Goal: Transaction & Acquisition: Purchase product/service

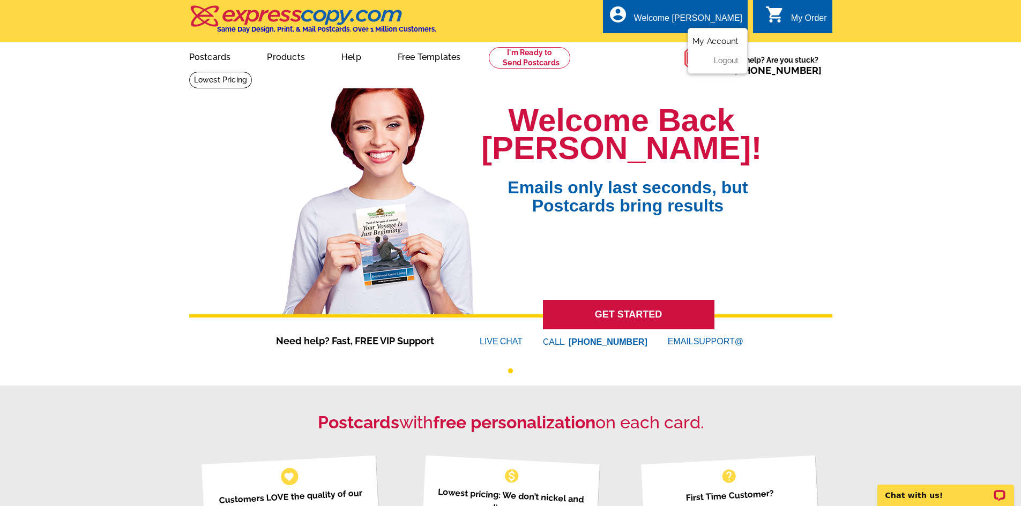
click at [723, 41] on link "My Account" at bounding box center [715, 41] width 46 height 10
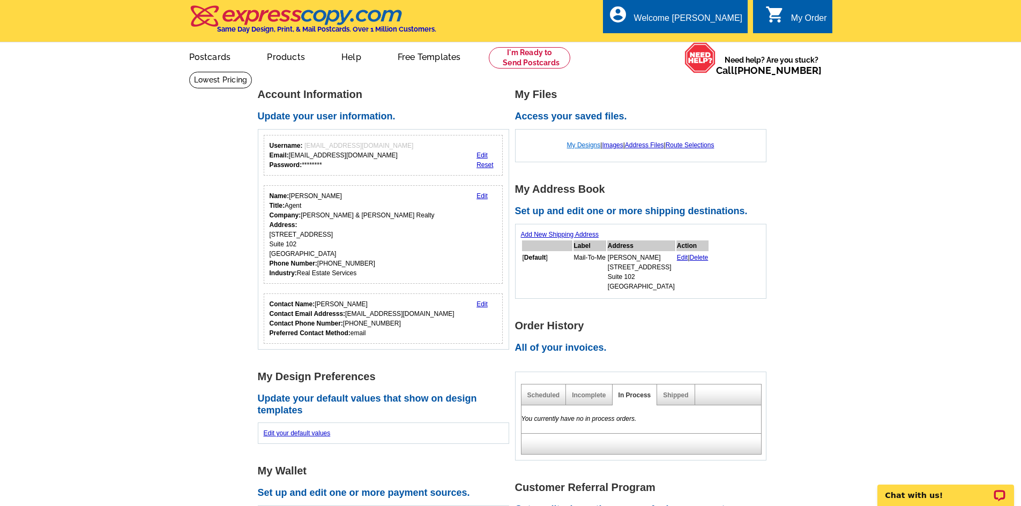
click at [579, 144] on link "My Designs" at bounding box center [584, 145] width 34 height 8
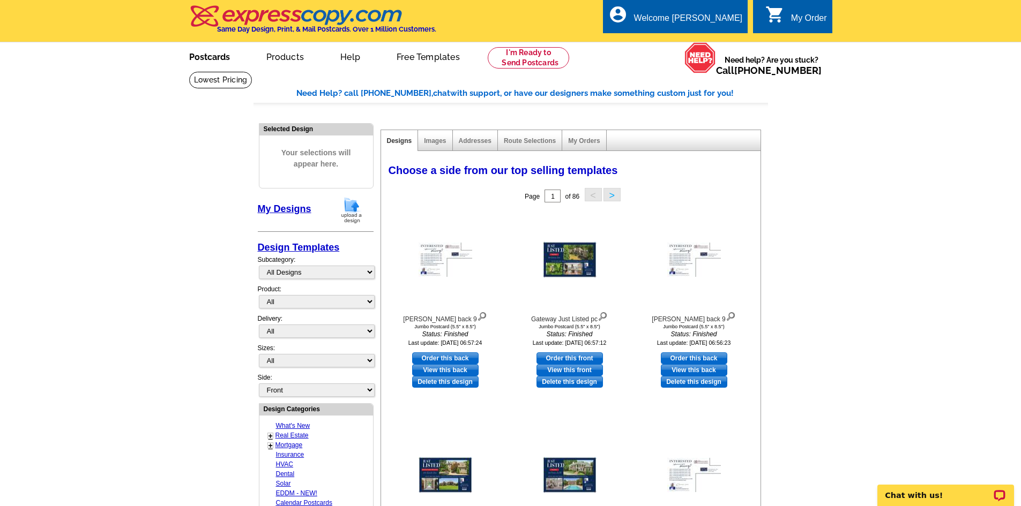
click at [218, 53] on link "Postcards" at bounding box center [209, 55] width 75 height 25
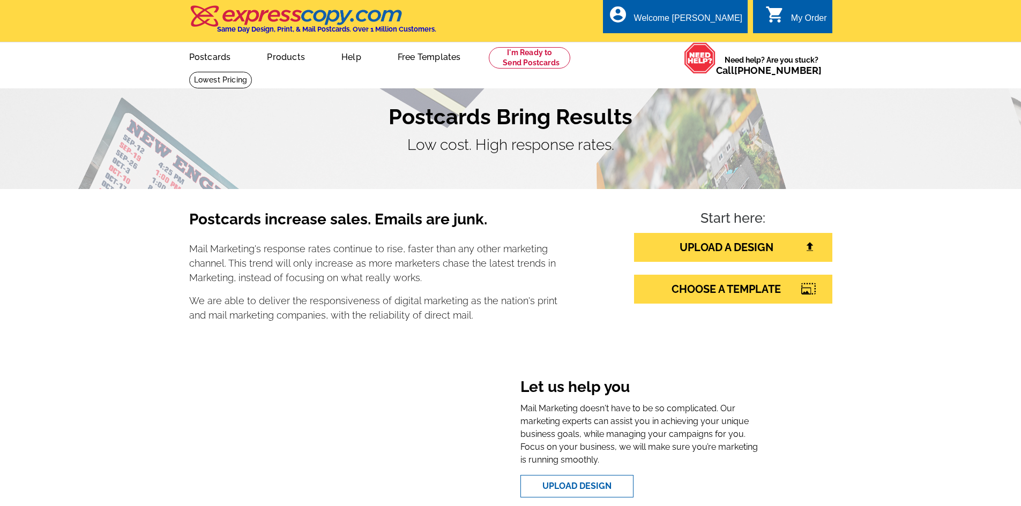
click at [777, 493] on section "Let us help you Mail Marketing doesn't have to be so complicated. Our marketing…" at bounding box center [510, 431] width 643 height 149
click at [719, 251] on link "UPLOAD A DESIGN" at bounding box center [733, 247] width 198 height 29
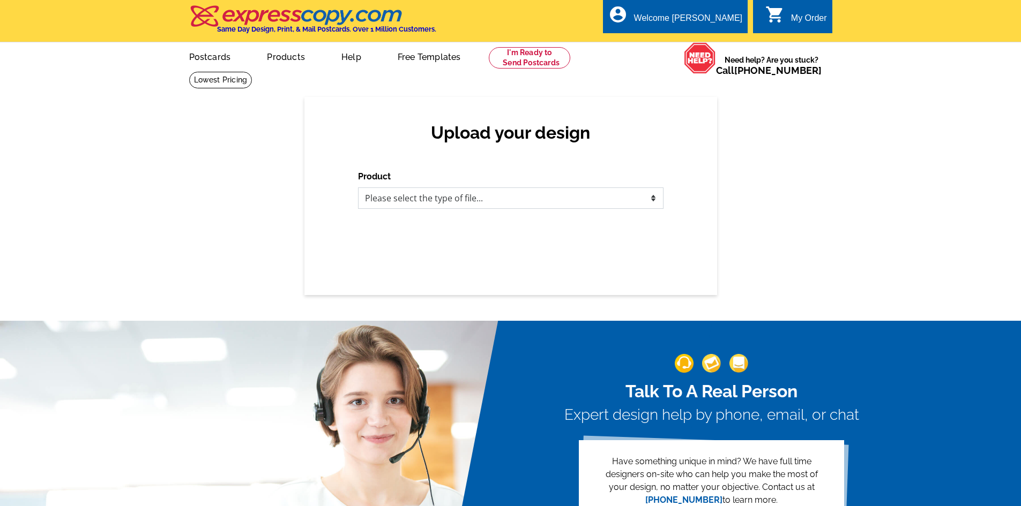
click at [497, 190] on select "Please select the type of file... Postcards Business Cards Letters and flyers G…" at bounding box center [510, 198] width 305 height 21
select select "1"
click at [358, 188] on select "Please select the type of file... Postcards Business Cards Letters and flyers G…" at bounding box center [510, 198] width 305 height 21
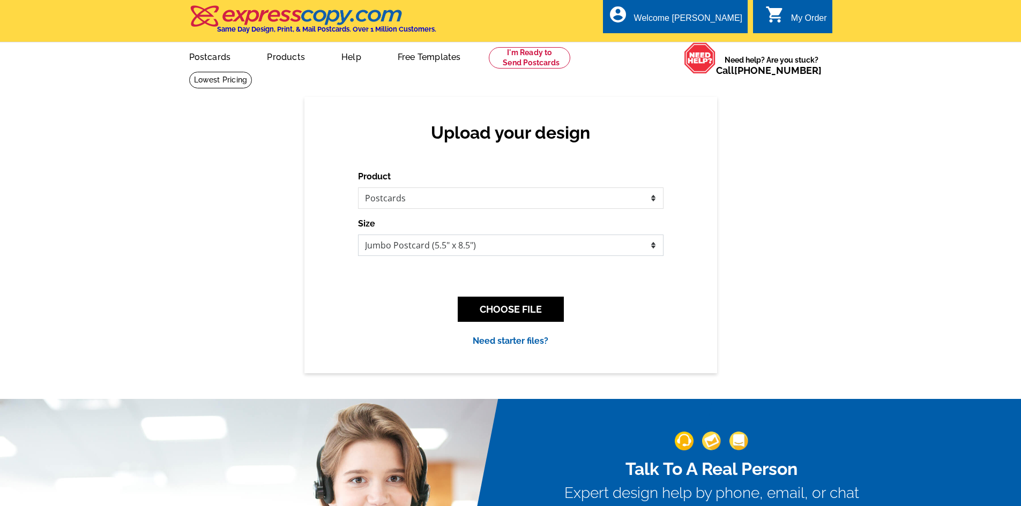
click at [470, 247] on select "Jumbo Postcard (5.5" x 8.5") Regular Postcard (4.25" x 5.6") Panoramic Postcard…" at bounding box center [510, 245] width 305 height 21
click at [358, 235] on select "Jumbo Postcard (5.5" x 8.5") Regular Postcard (4.25" x 5.6") Panoramic Postcard…" at bounding box center [510, 245] width 305 height 21
click at [528, 314] on button "CHOOSE FILE" at bounding box center [511, 309] width 106 height 25
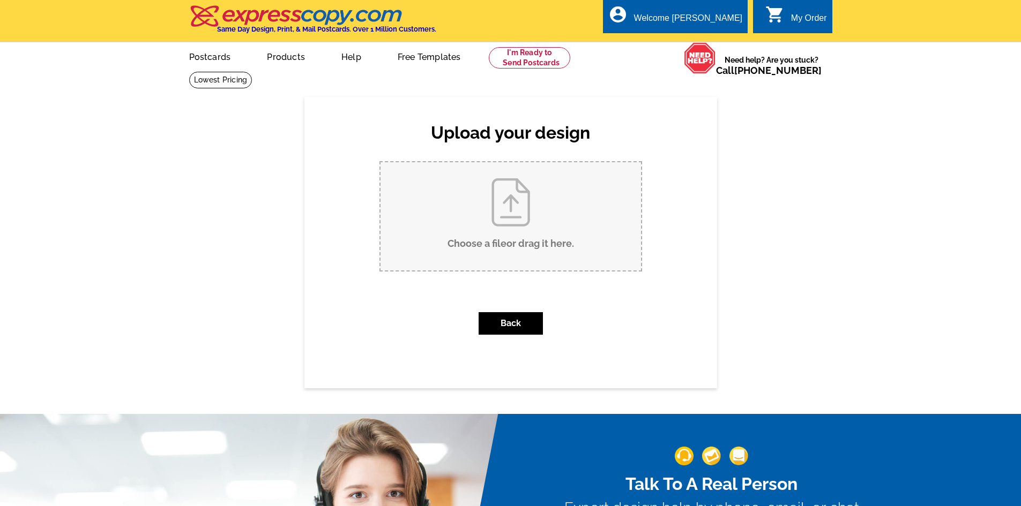
click at [530, 220] on input "Choose a file or drag it here ." at bounding box center [510, 216] width 260 height 108
type input "C:\fakepath\Perkins Just Listed pc.pdf"
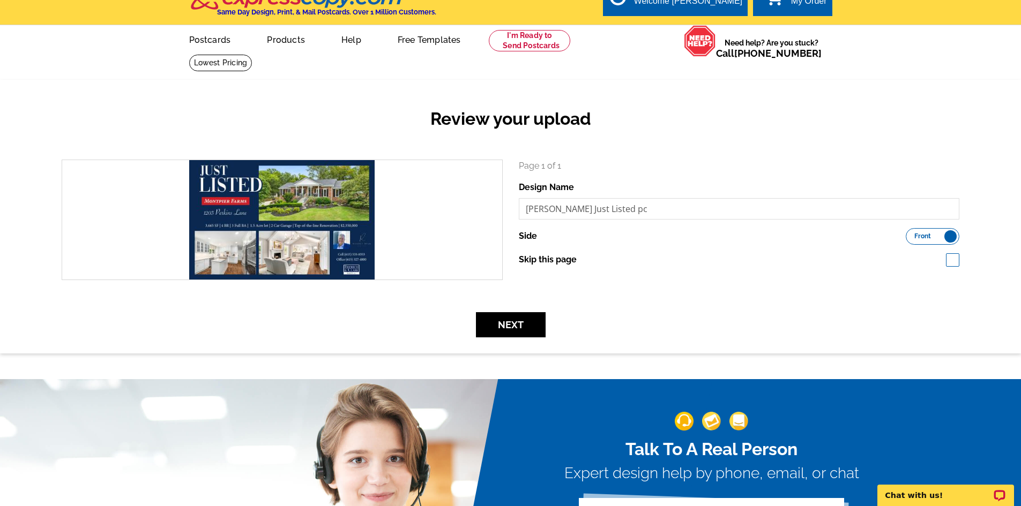
scroll to position [15, 0]
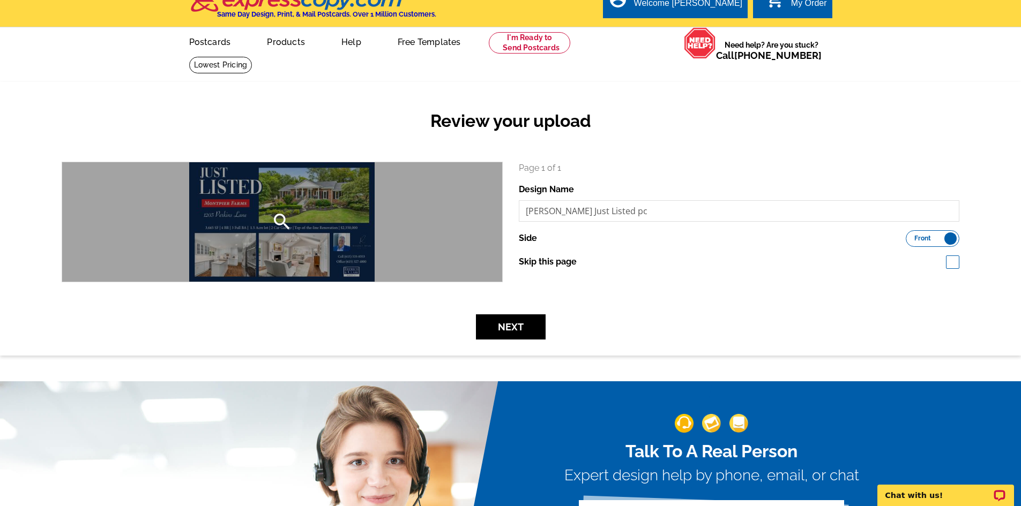
click at [250, 220] on div "search" at bounding box center [282, 221] width 440 height 119
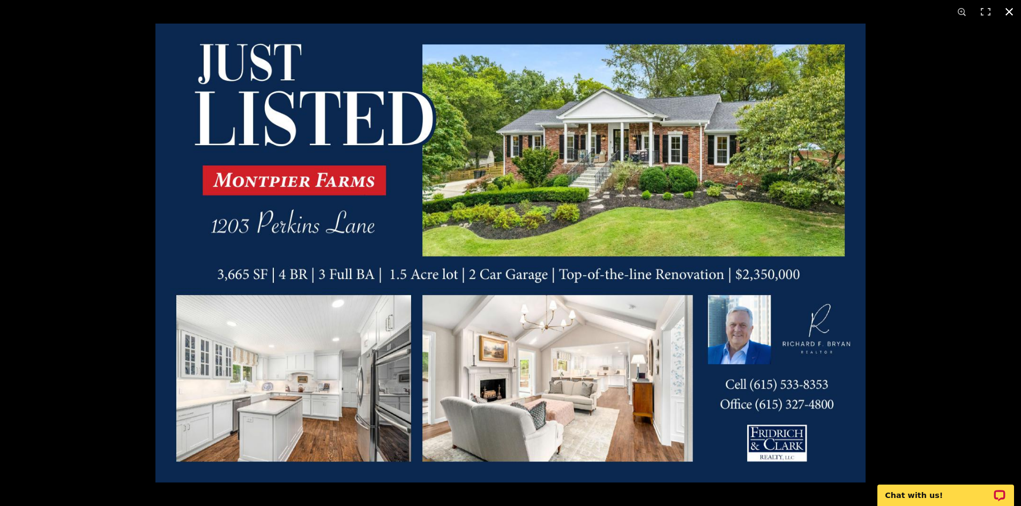
click at [955, 302] on div at bounding box center [665, 277] width 1021 height 506
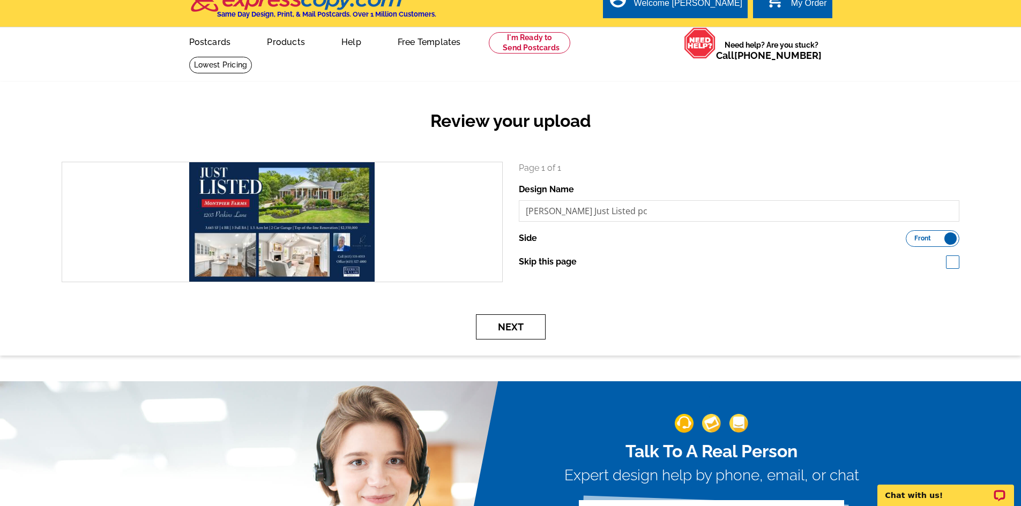
click at [516, 326] on button "Next" at bounding box center [511, 327] width 70 height 25
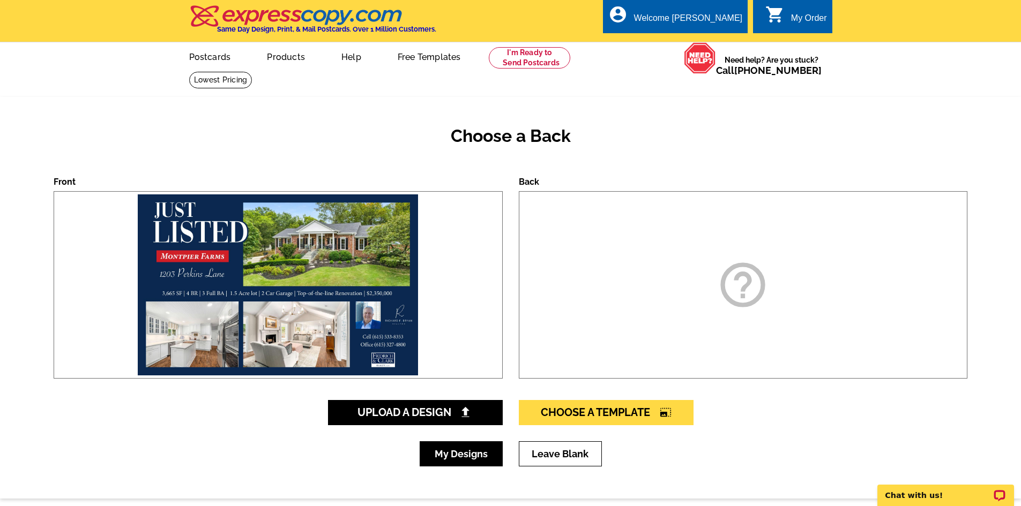
click at [475, 448] on link "My Designs" at bounding box center [461, 454] width 83 height 25
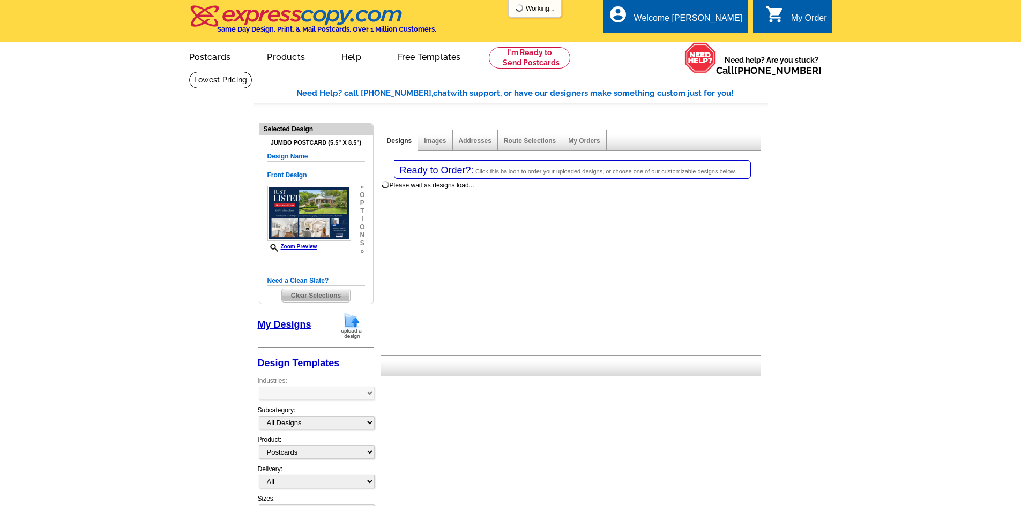
select select "1"
select select "2"
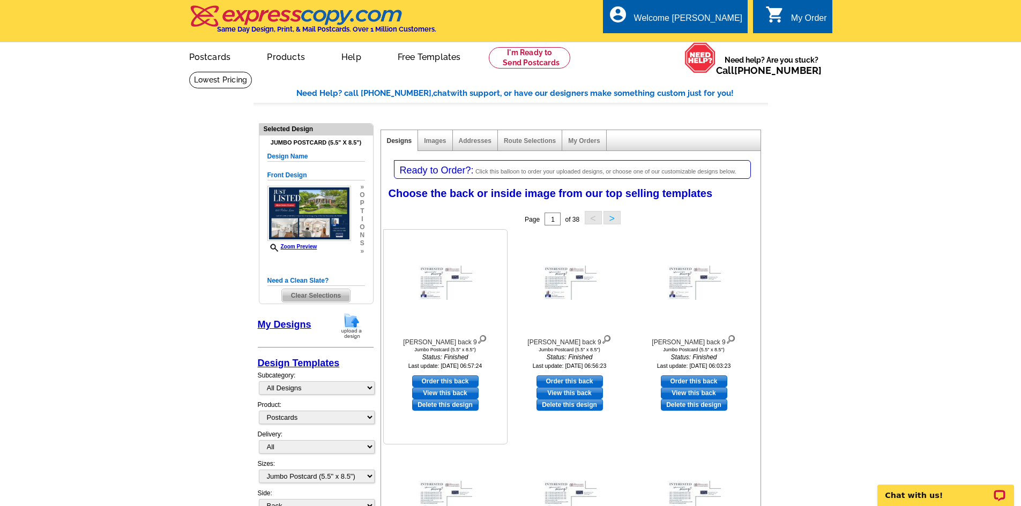
click at [436, 382] on link "Order this back" at bounding box center [445, 382] width 66 height 12
select select "front"
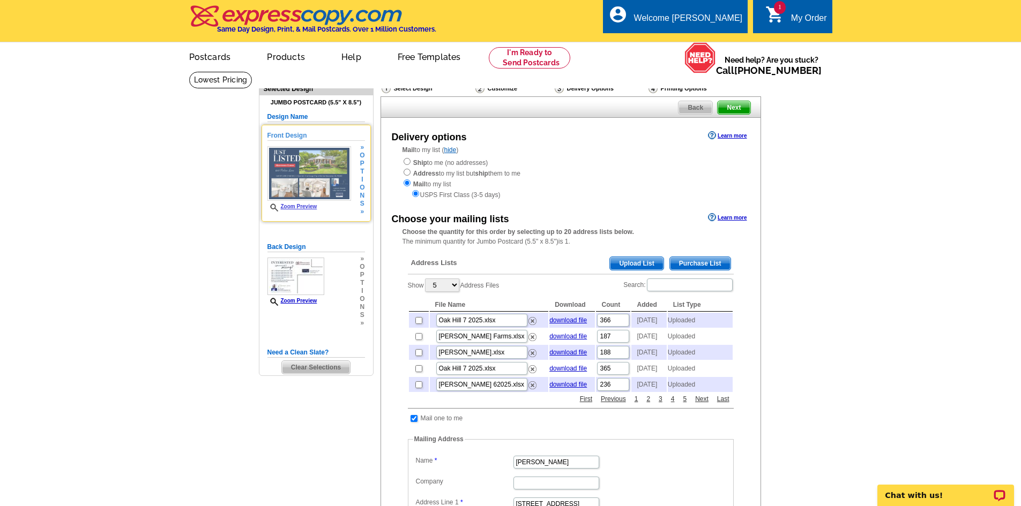
click at [306, 164] on img at bounding box center [309, 173] width 84 height 55
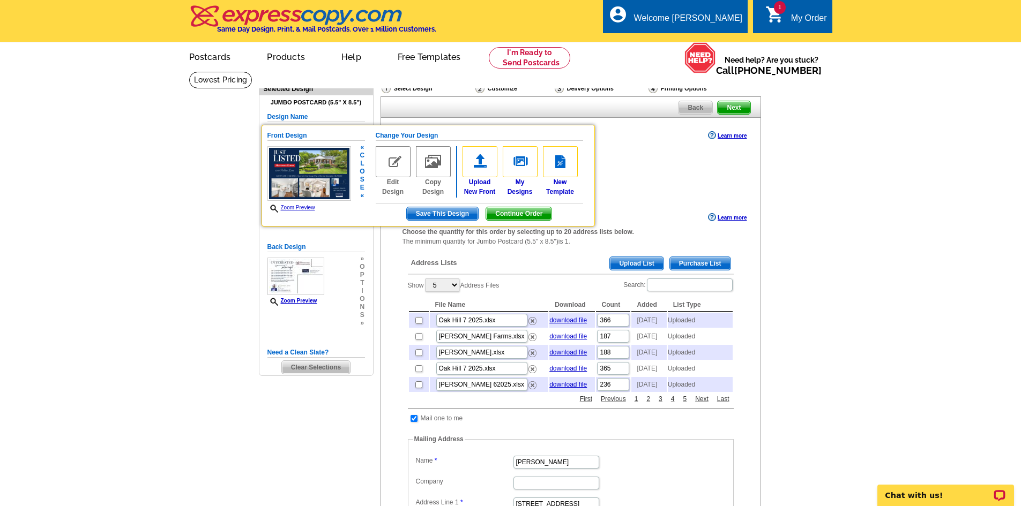
click at [298, 207] on link "Zoom Preview" at bounding box center [291, 208] width 48 height 6
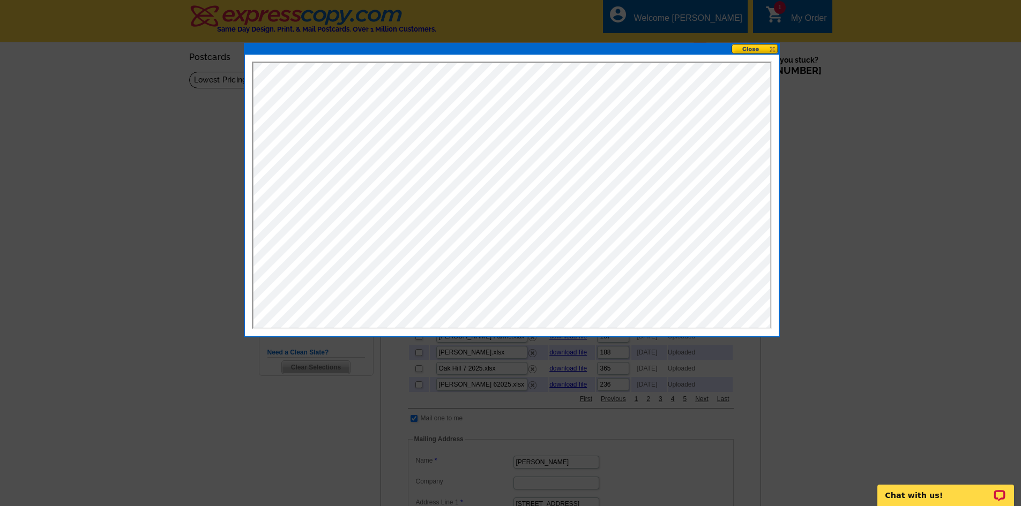
click at [858, 200] on div at bounding box center [510, 253] width 1021 height 506
click at [754, 48] on button at bounding box center [754, 49] width 47 height 10
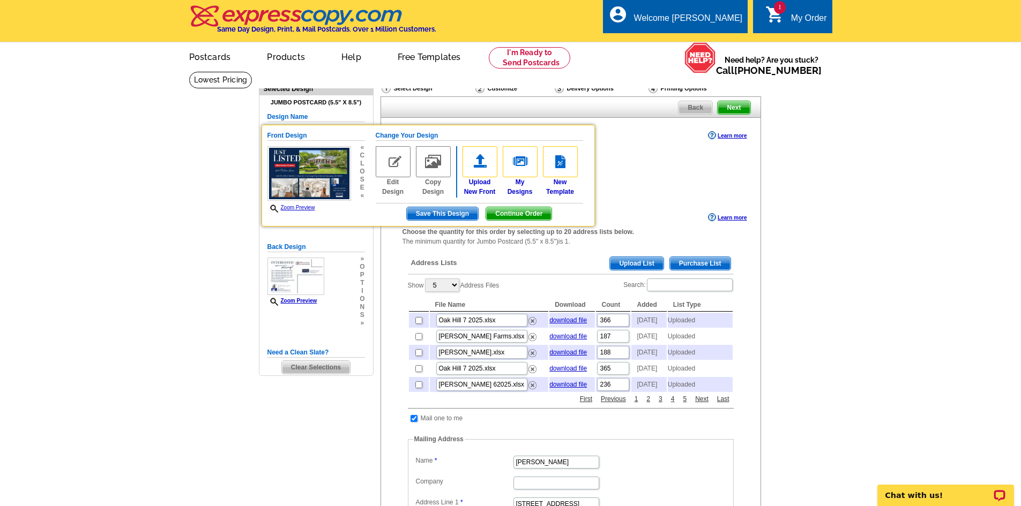
click at [639, 263] on span "Upload List" at bounding box center [636, 263] width 53 height 13
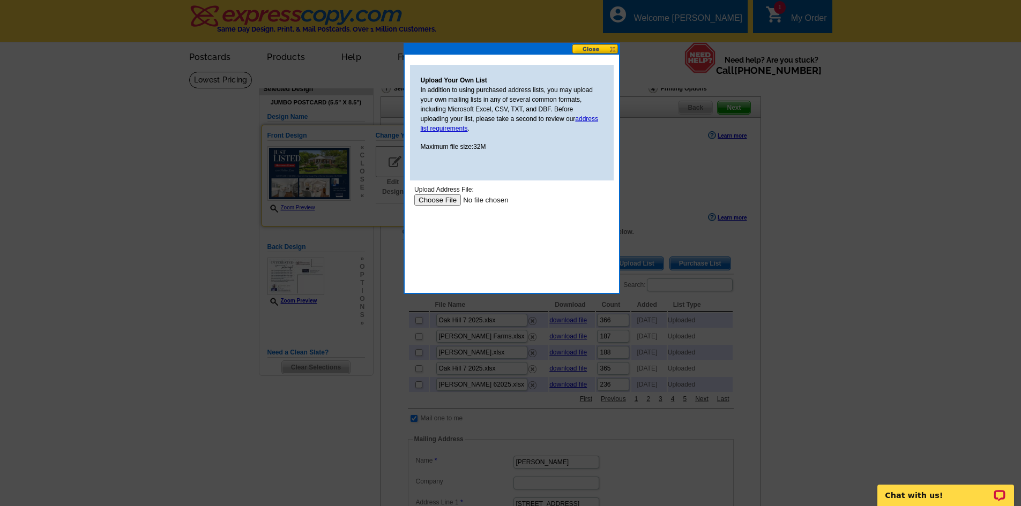
click at [454, 201] on input "file" at bounding box center [482, 200] width 136 height 11
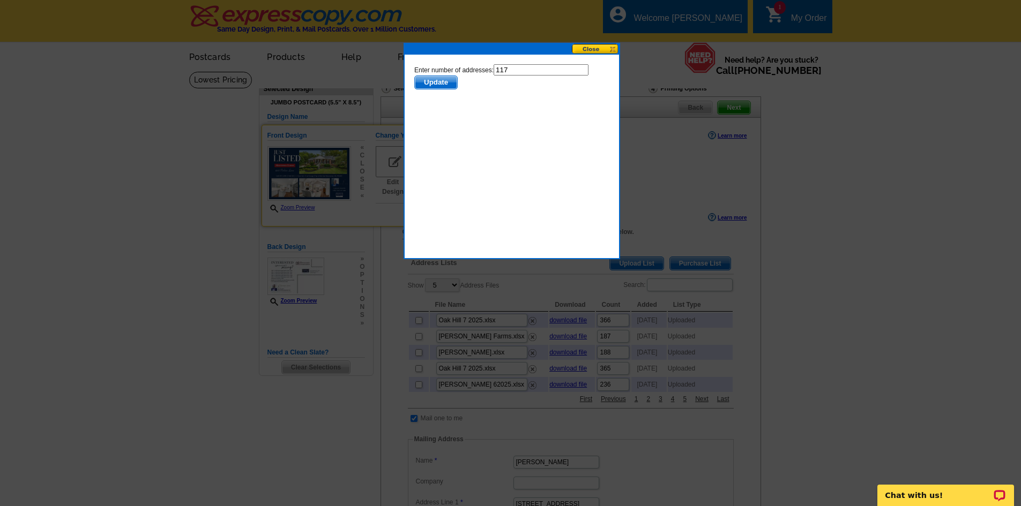
click at [444, 81] on span "Update" at bounding box center [435, 82] width 42 height 13
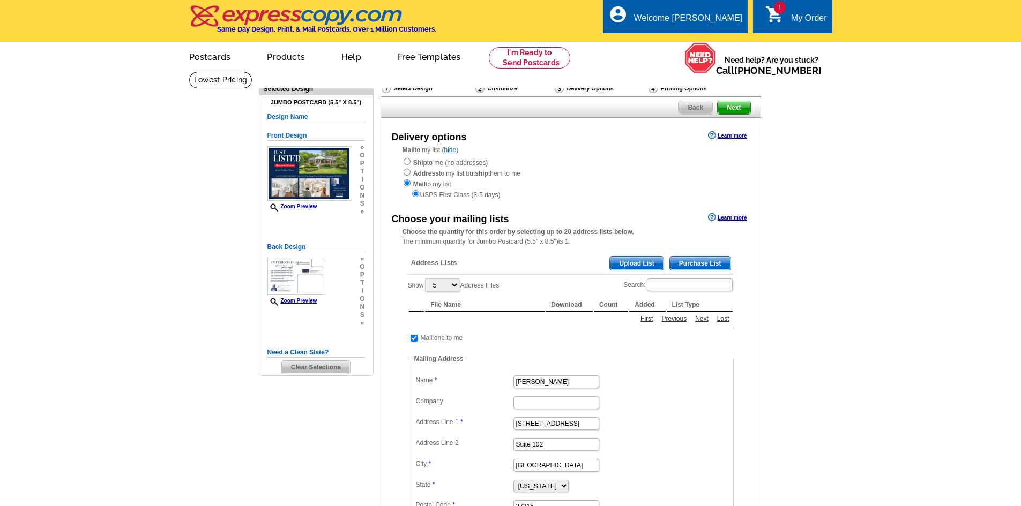
click at [538, 216] on div "Choose your mailing lists Learn more" at bounding box center [570, 217] width 379 height 13
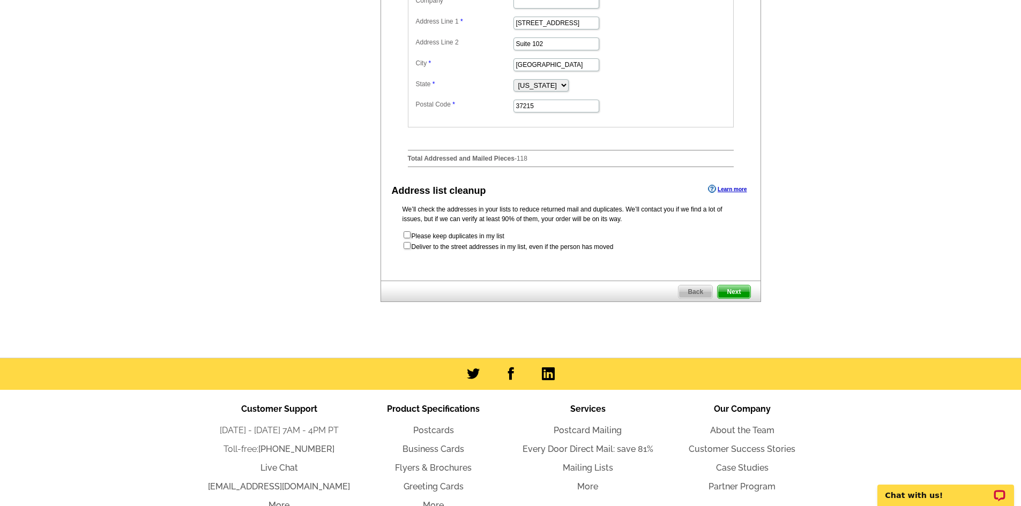
scroll to position [482, 0]
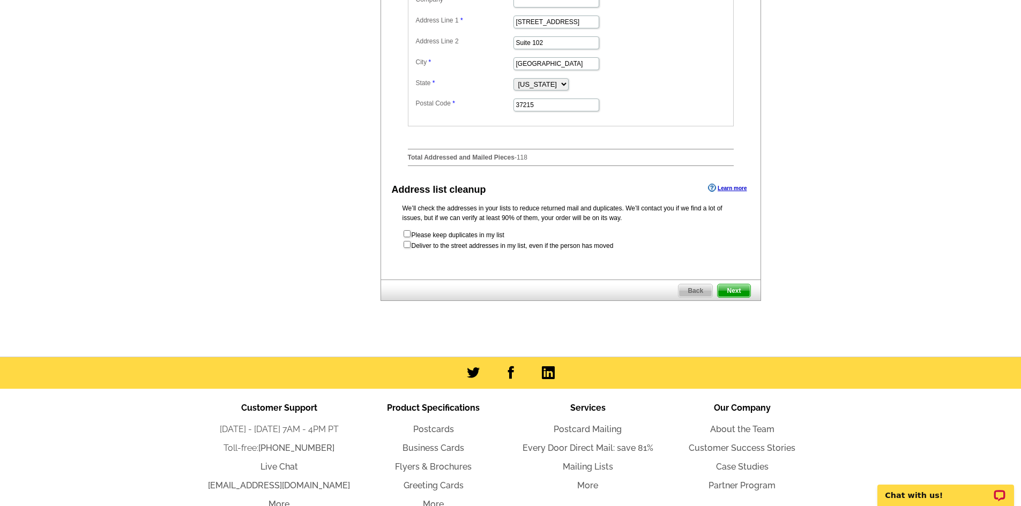
click at [729, 297] on span "Next" at bounding box center [733, 291] width 32 height 13
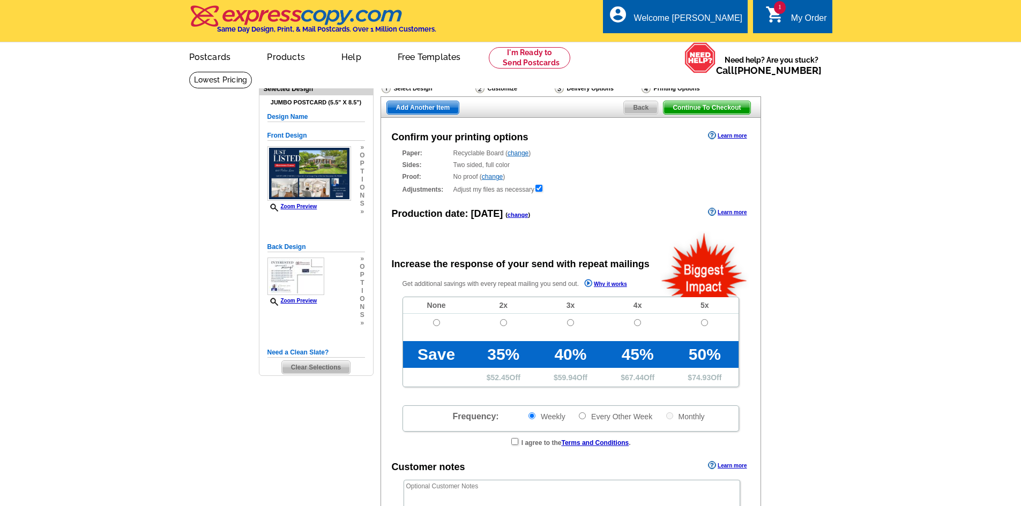
radio input "false"
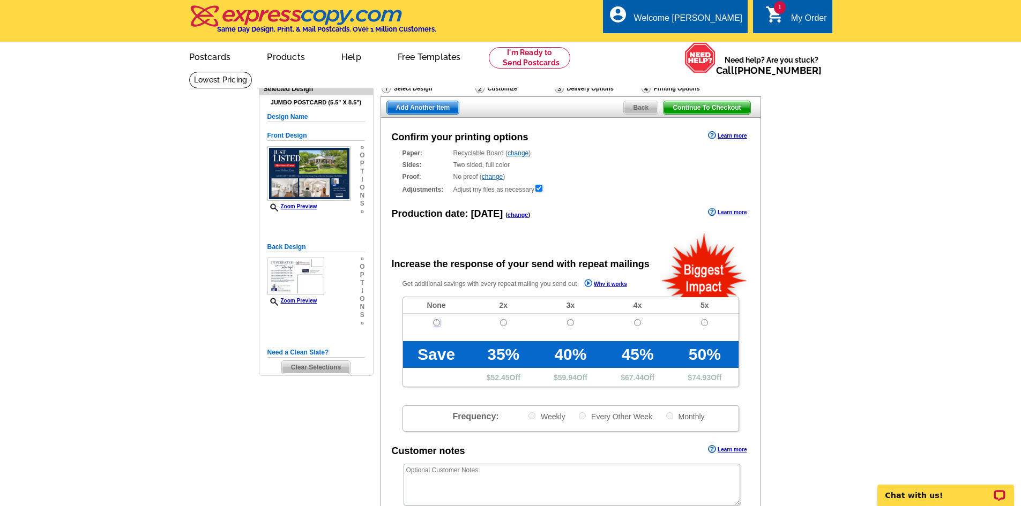
click at [437, 324] on input "radio" at bounding box center [436, 322] width 7 height 7
radio input "true"
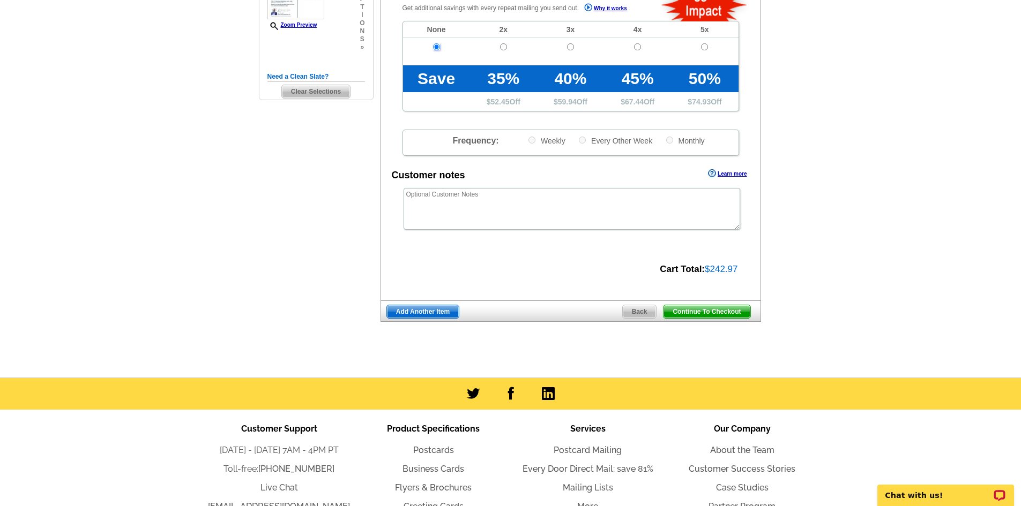
scroll to position [321, 0]
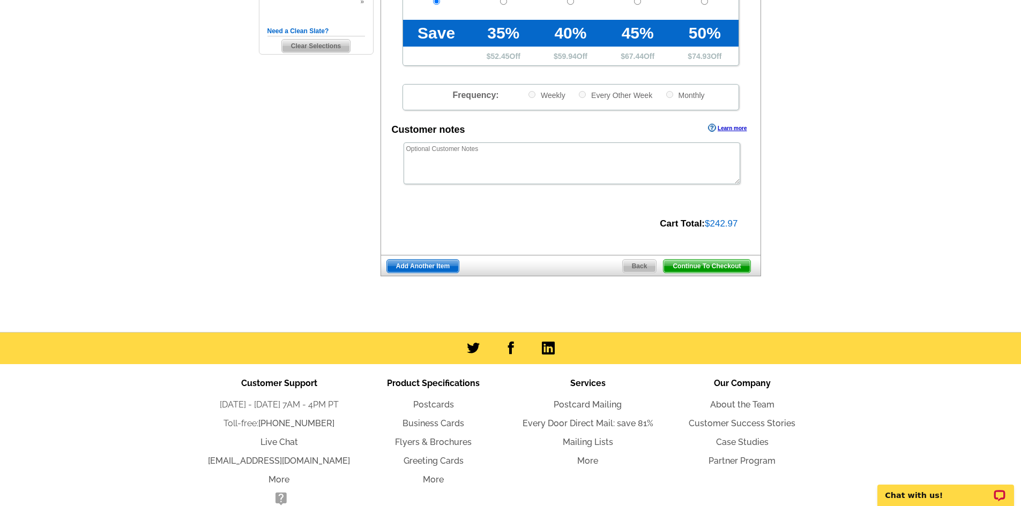
click at [425, 268] on span "Add Another Item" at bounding box center [423, 266] width 72 height 13
